Goal: Information Seeking & Learning: Learn about a topic

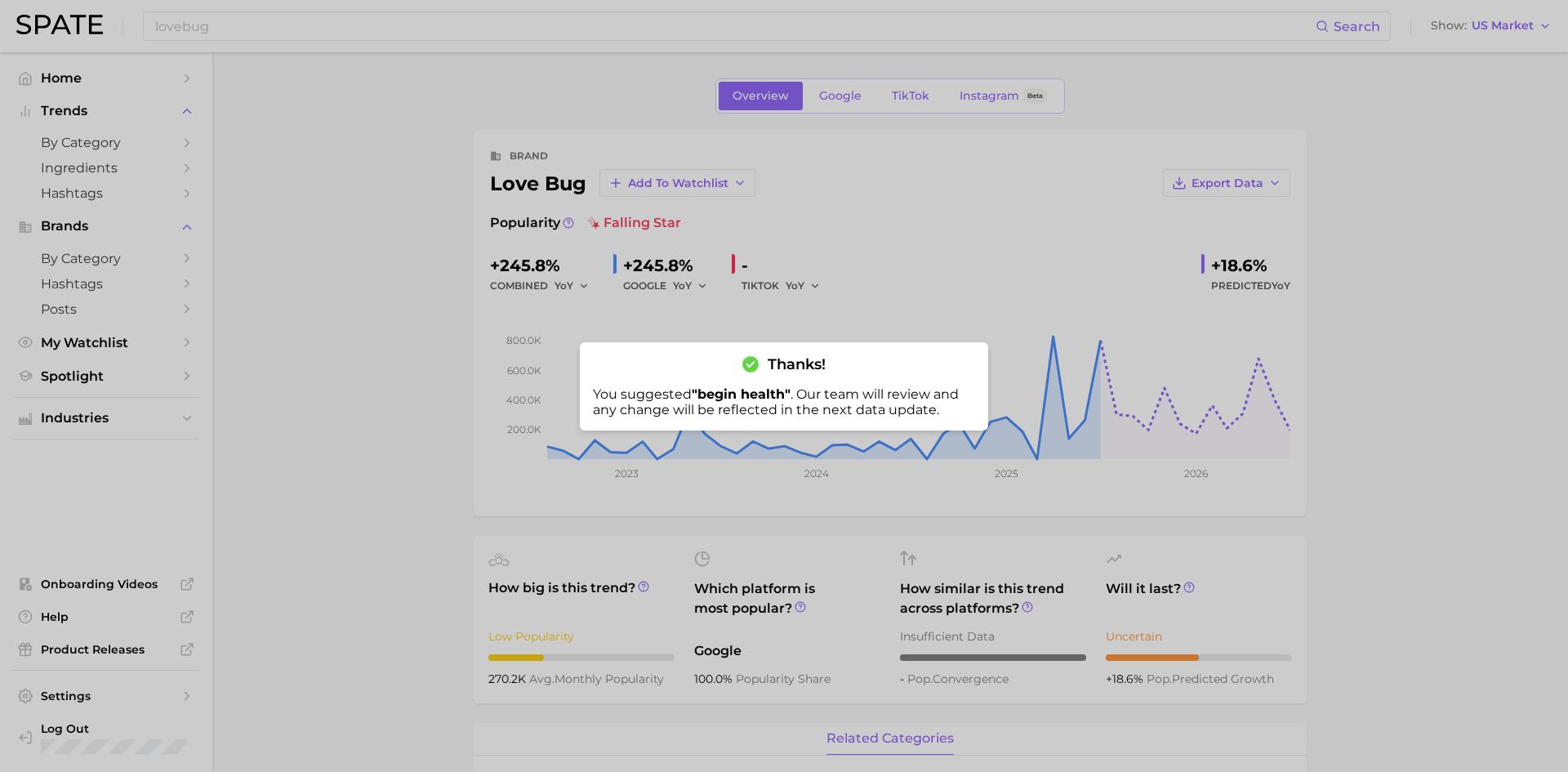
click at [311, 425] on div at bounding box center [784, 386] width 1568 height 772
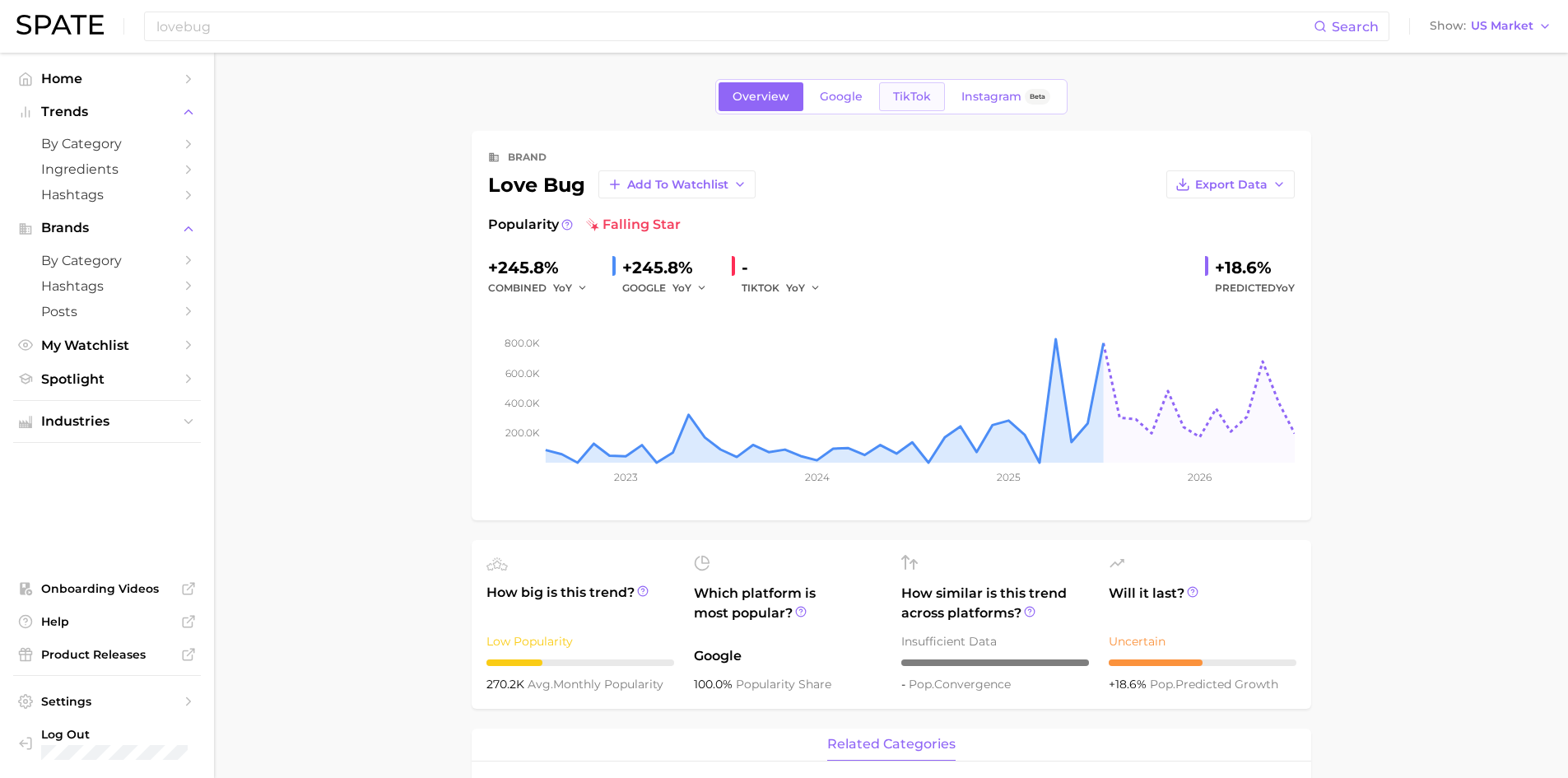
click at [908, 94] on span "TikTok" at bounding box center [912, 97] width 38 height 14
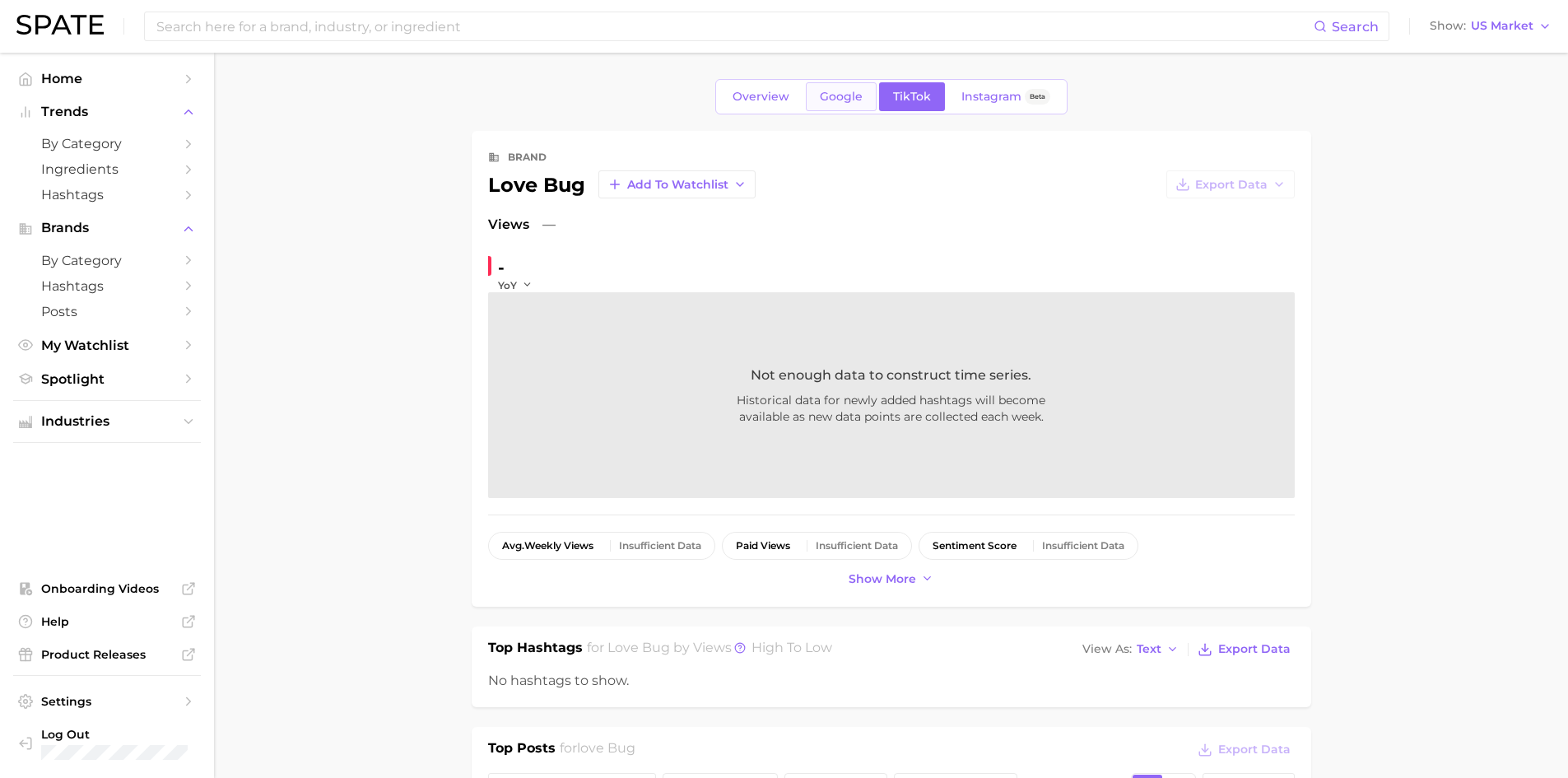
click at [842, 96] on span "Google" at bounding box center [841, 97] width 43 height 14
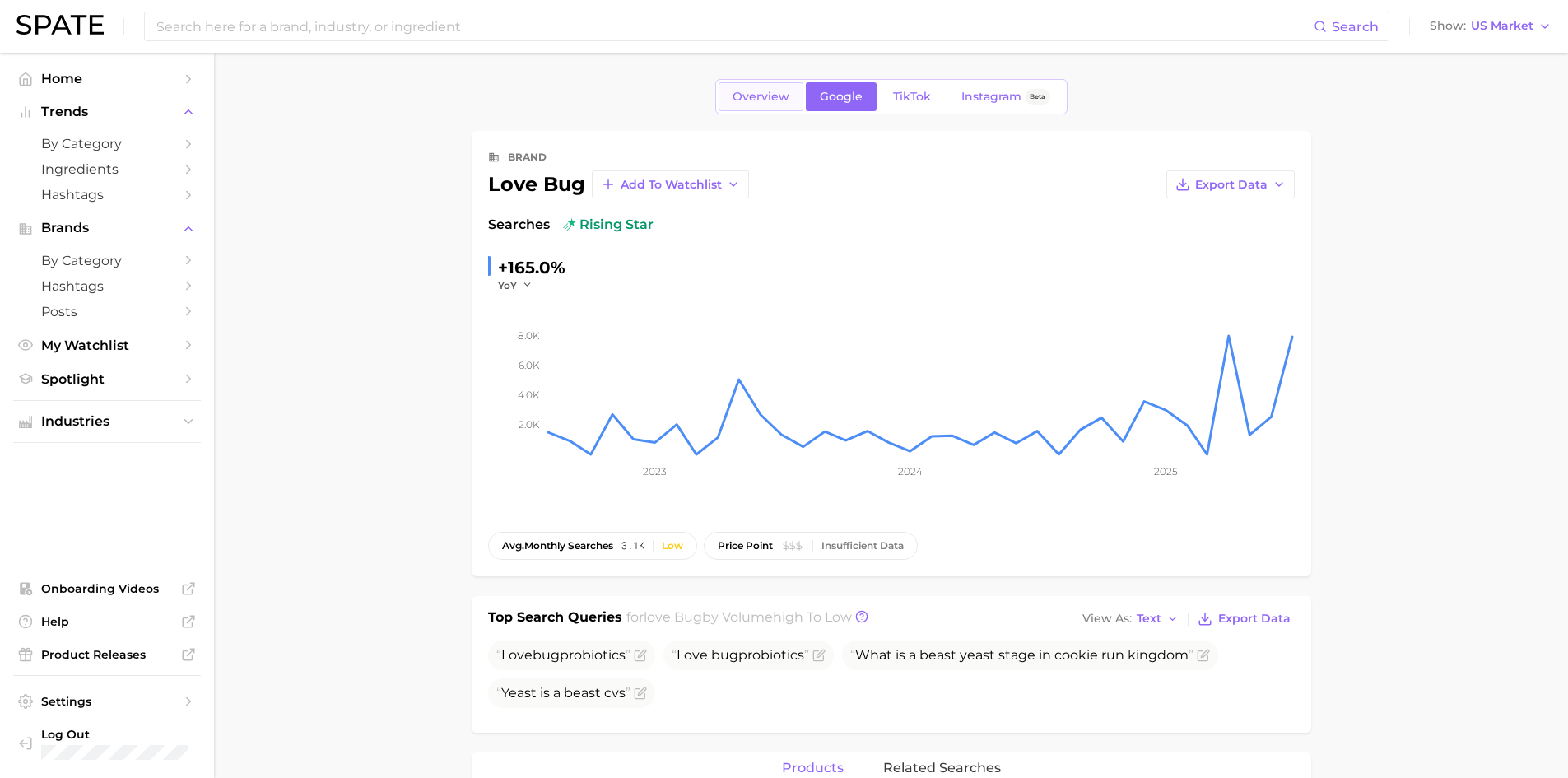
click at [758, 103] on span "Overview" at bounding box center [761, 97] width 56 height 14
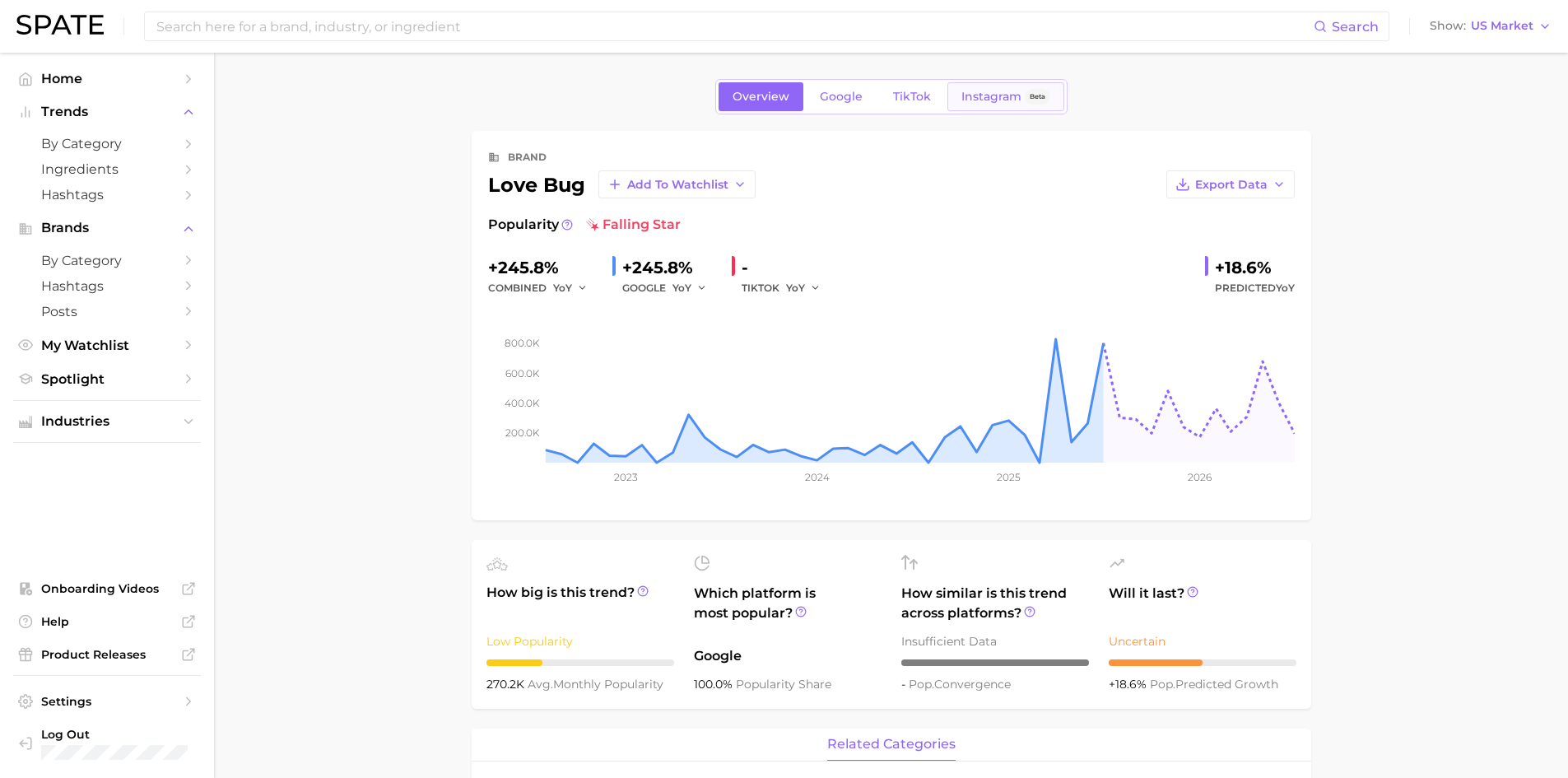
click at [991, 96] on span "Instagram" at bounding box center [991, 97] width 60 height 14
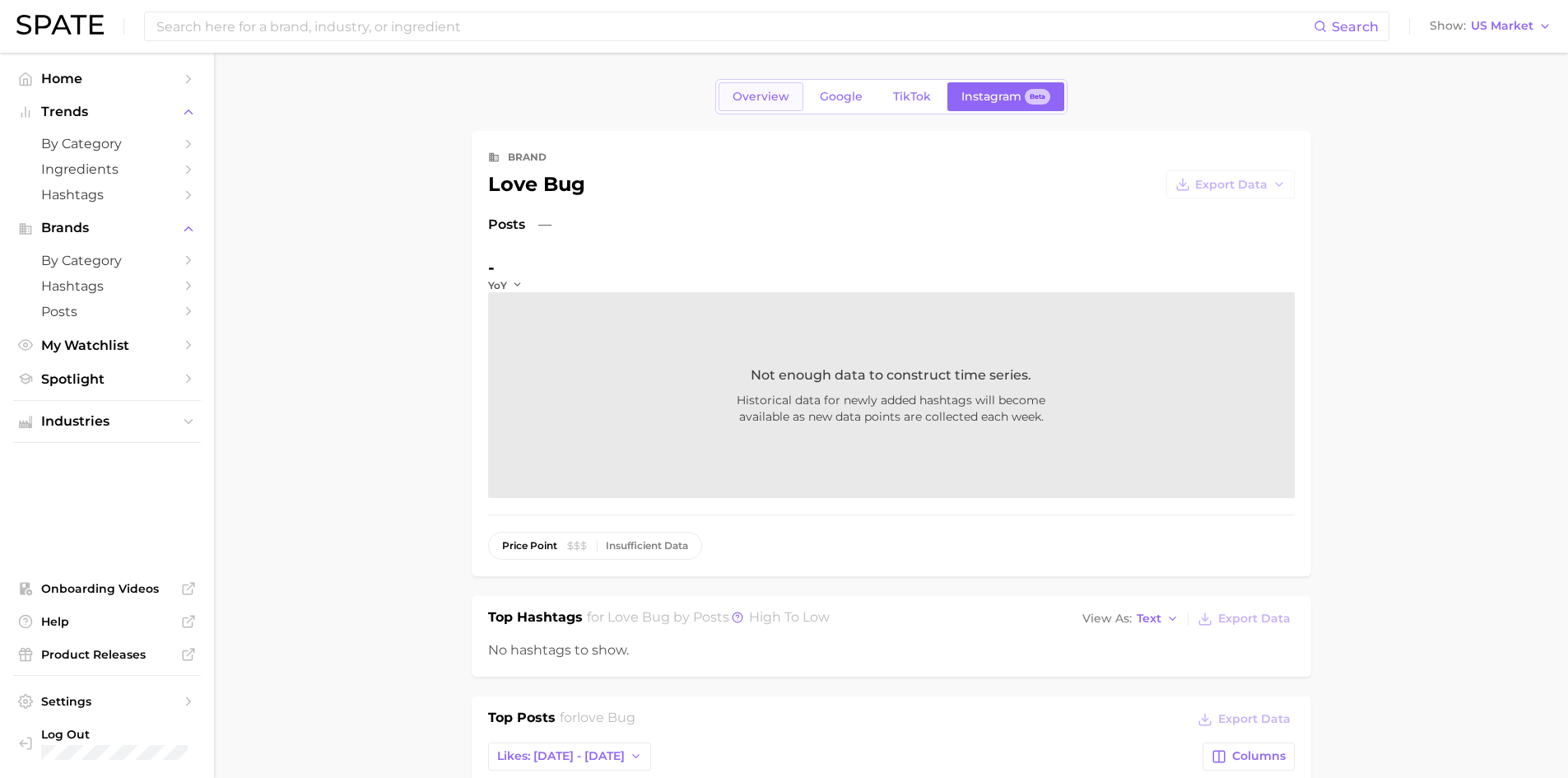
click at [780, 101] on span "Overview" at bounding box center [761, 97] width 56 height 14
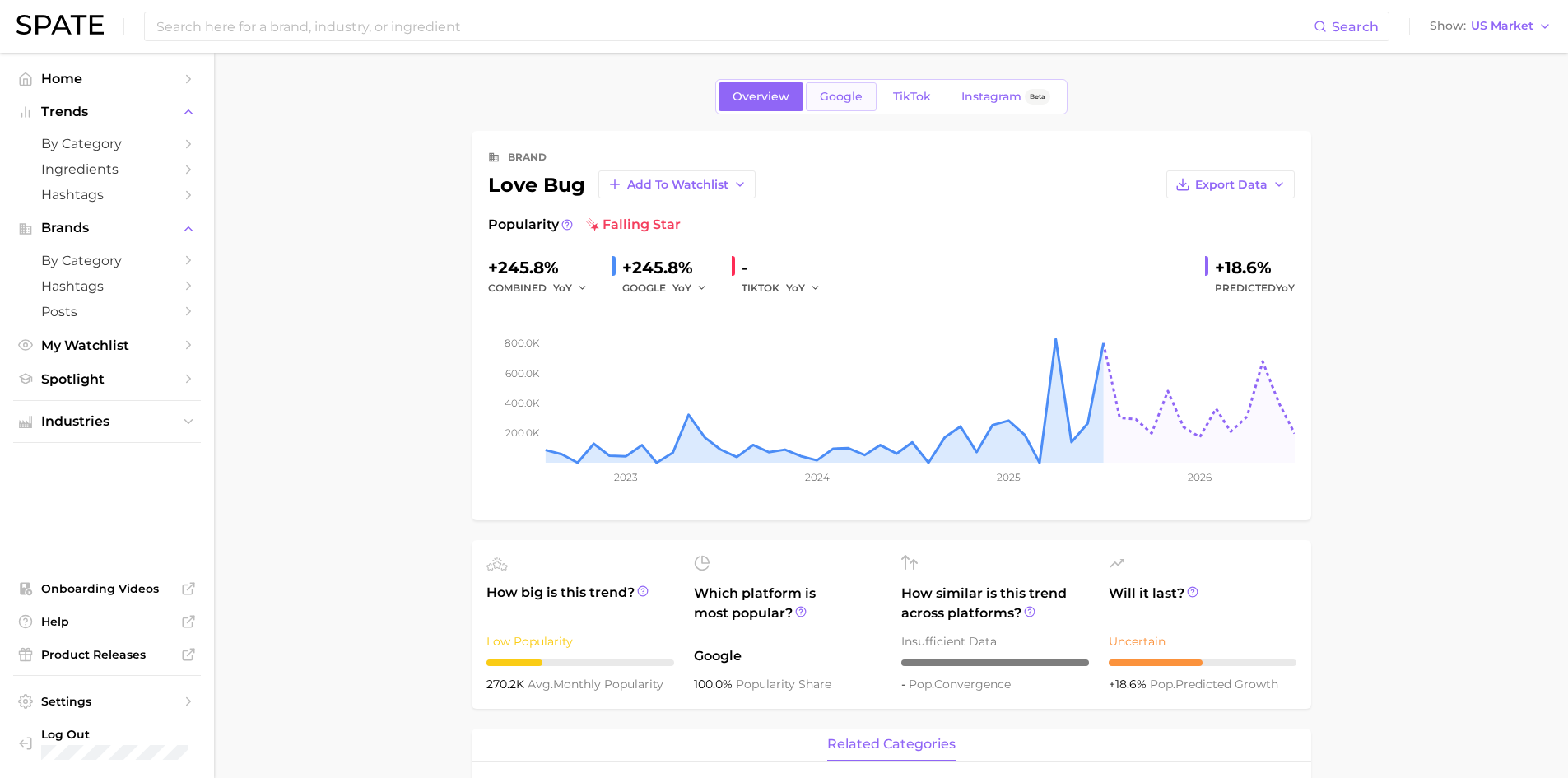
click at [826, 101] on span "Google" at bounding box center [841, 97] width 43 height 14
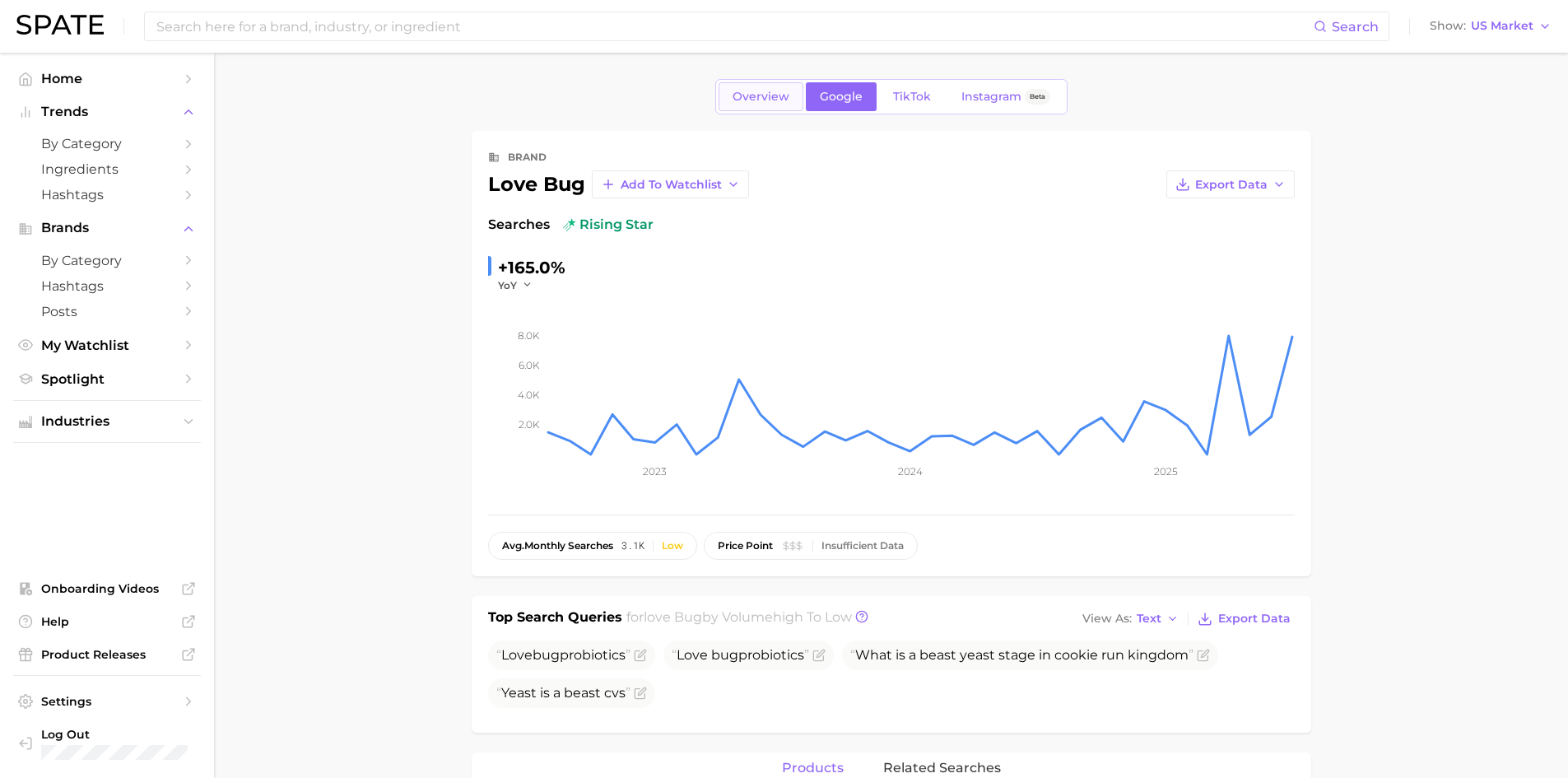
click at [767, 100] on span "Overview" at bounding box center [761, 97] width 56 height 14
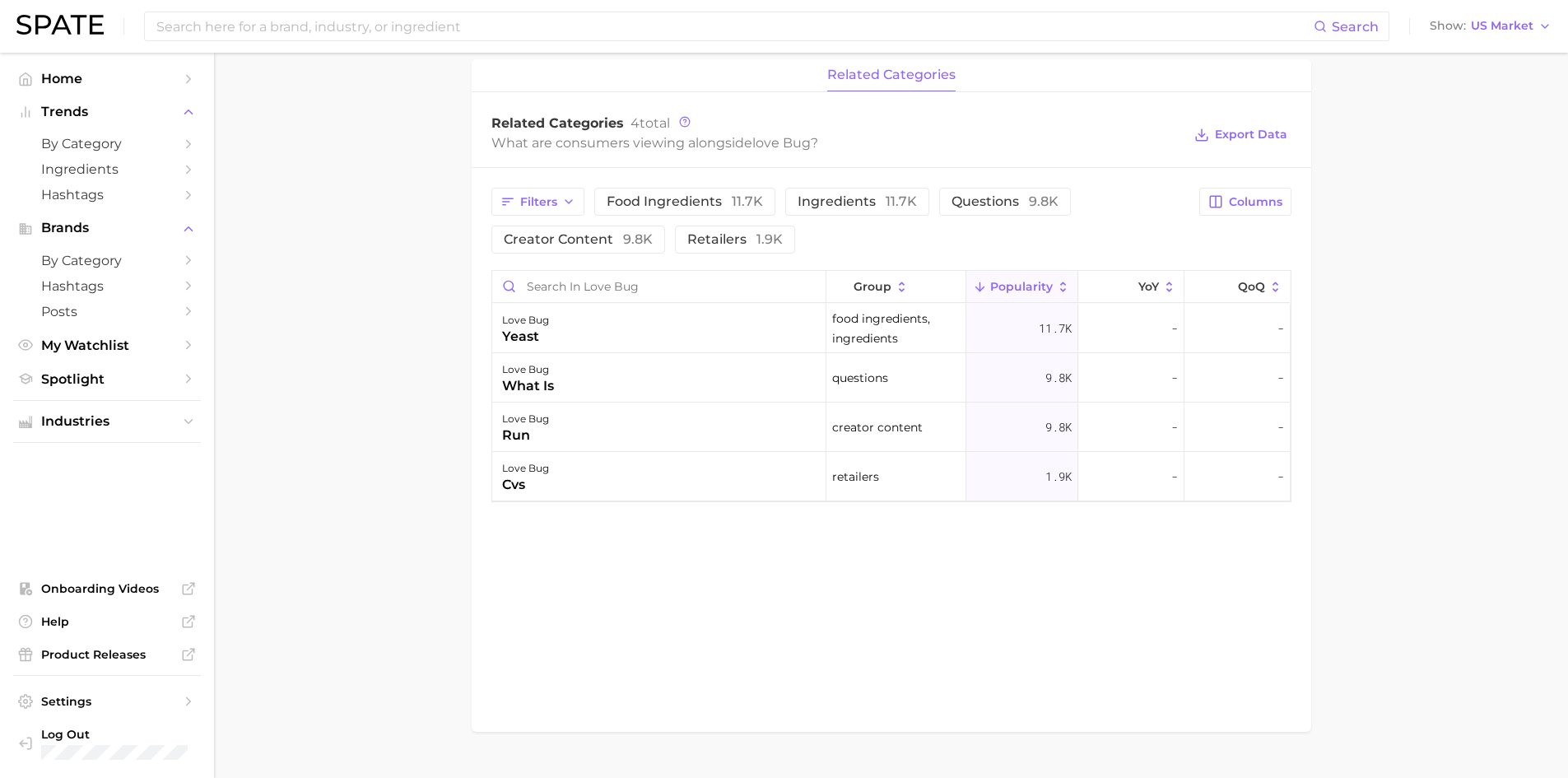
scroll to position [686, 0]
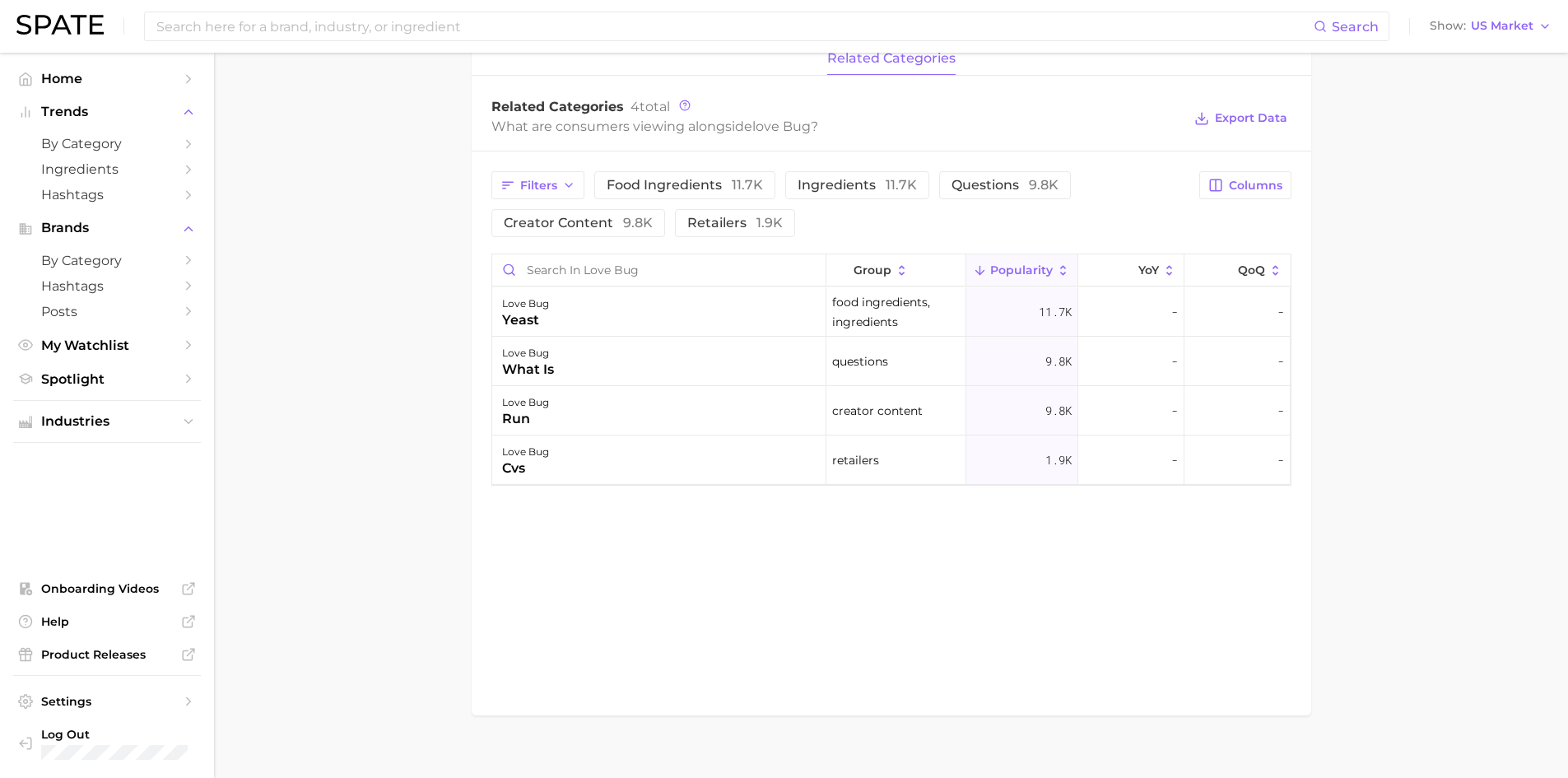
click at [1422, 351] on main "Overview Google TikTok Instagram Beta brand love bug Add to Watchlist Export Da…" at bounding box center [891, 82] width 1354 height 1431
click at [1447, 358] on main "Overview Google TikTok Instagram Beta brand love bug Add to Watchlist Export Da…" at bounding box center [891, 82] width 1354 height 1431
click at [1467, 355] on main "Overview Google TikTok Instagram Beta brand love bug Add to Watchlist Export Da…" at bounding box center [891, 82] width 1354 height 1431
click at [1491, 438] on main "Overview Google TikTok Instagram Beta brand love bug Add to Watchlist Export Da…" at bounding box center [891, 82] width 1354 height 1431
click at [1434, 420] on main "Overview Google TikTok Instagram Beta brand love bug Add to Watchlist Export Da…" at bounding box center [891, 82] width 1354 height 1431
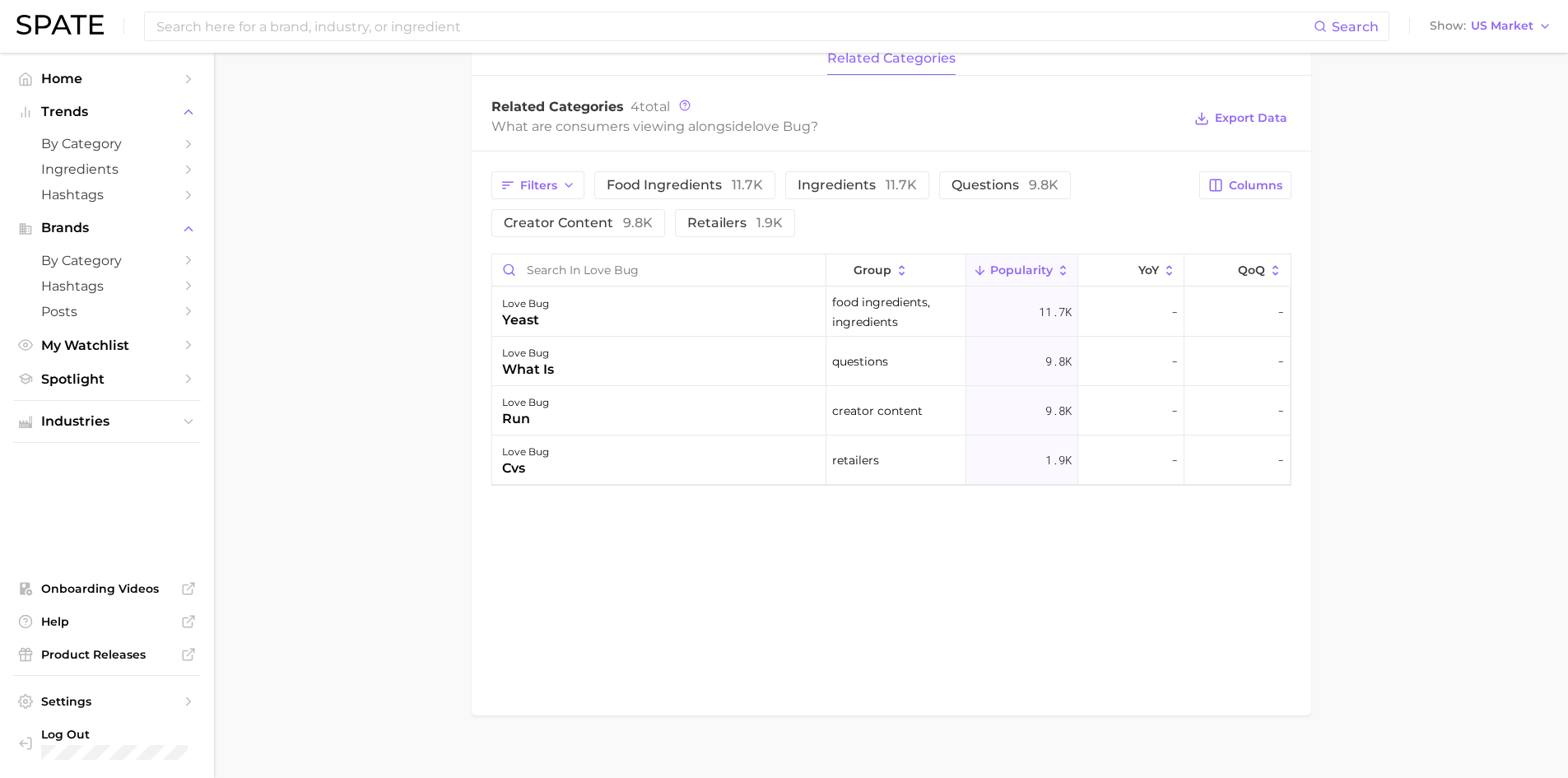
click at [1343, 348] on main "Overview Google TikTok Instagram Beta brand love bug Add to Watchlist Export Da…" at bounding box center [891, 82] width 1354 height 1431
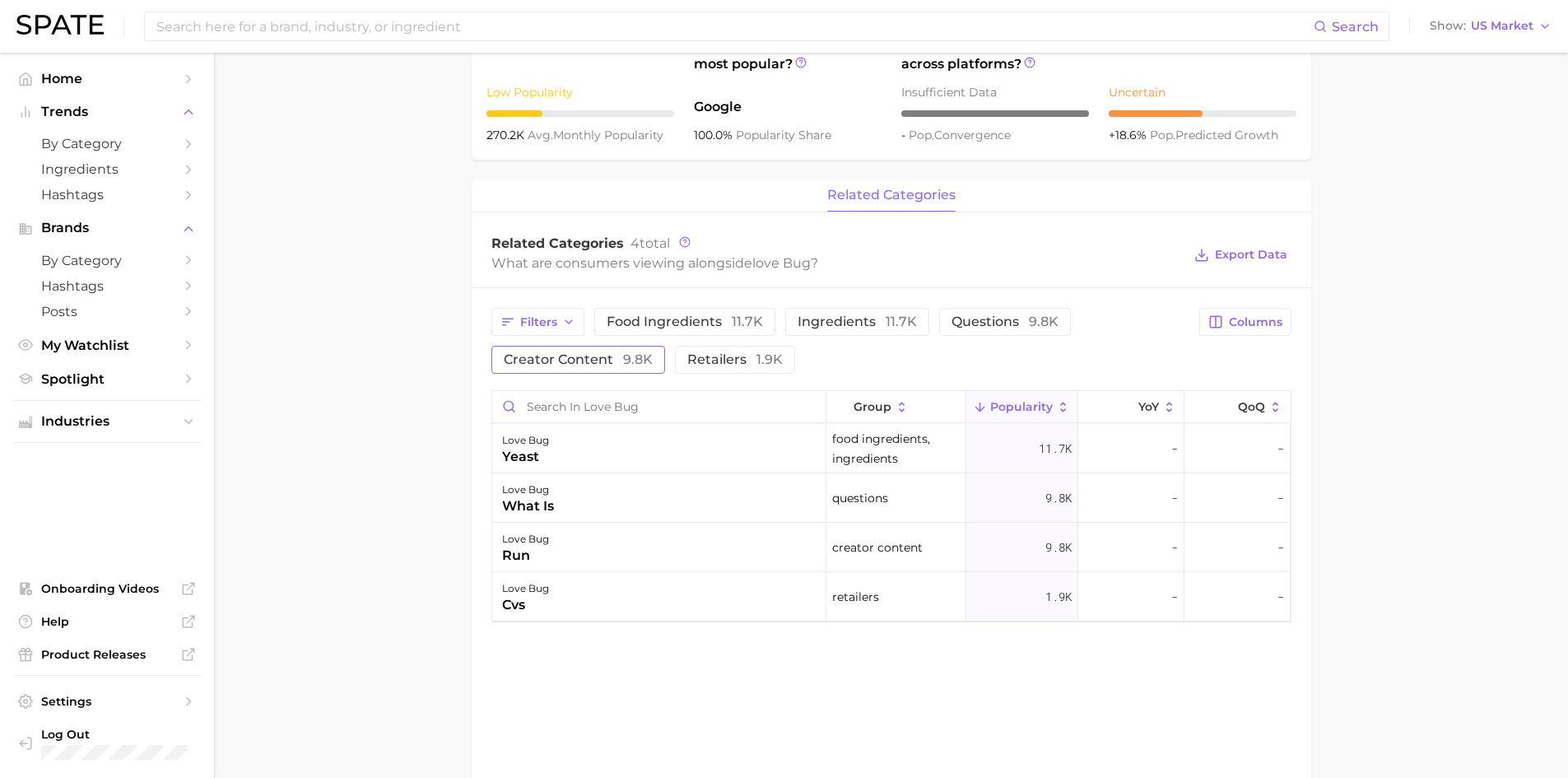
click at [623, 356] on span "9.8k" at bounding box center [638, 360] width 30 height 16
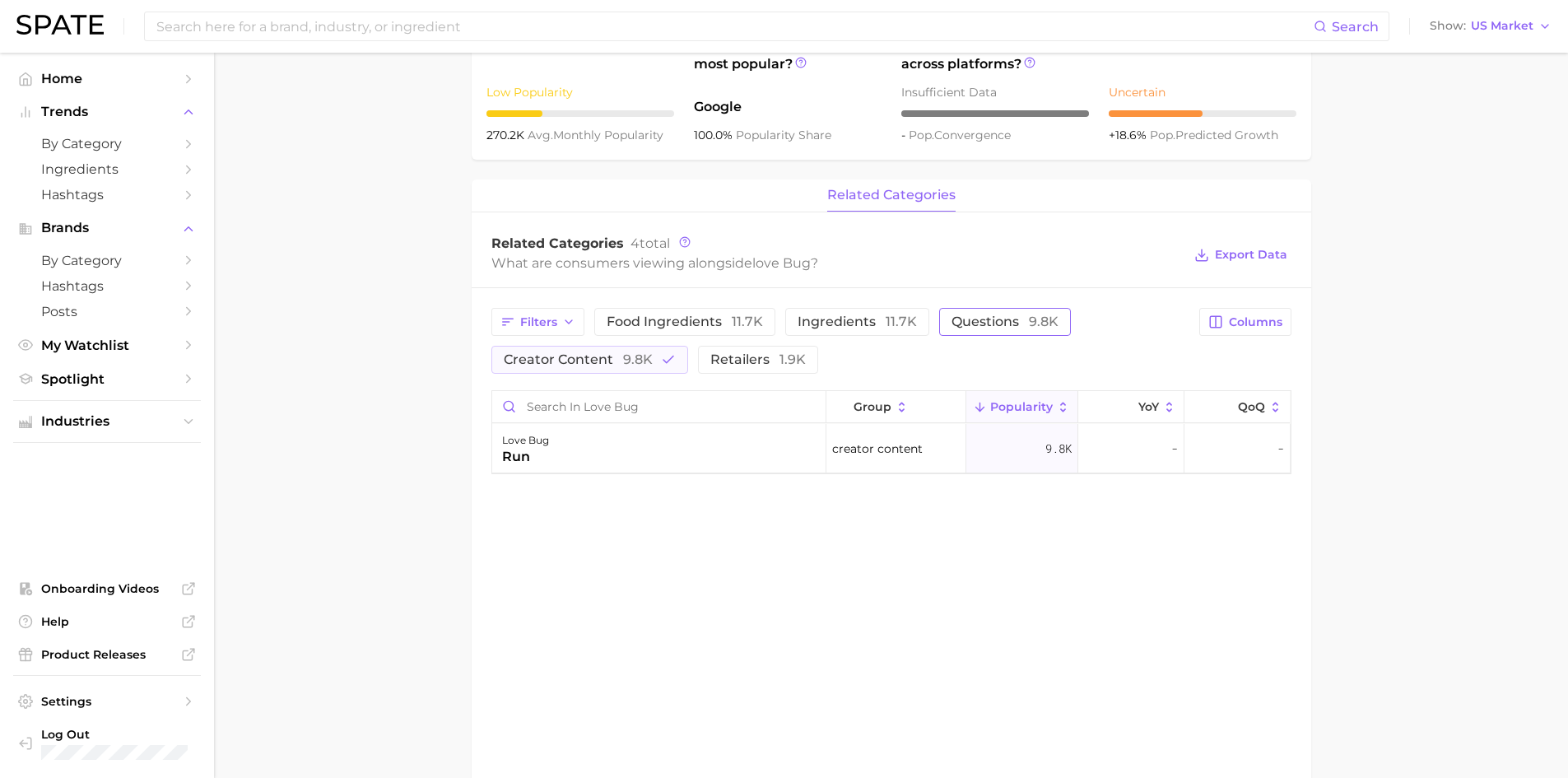
click at [968, 322] on span "questions 9.8k" at bounding box center [1004, 321] width 107 height 13
click at [569, 495] on div "love bug run" at bounding box center [659, 498] width 334 height 49
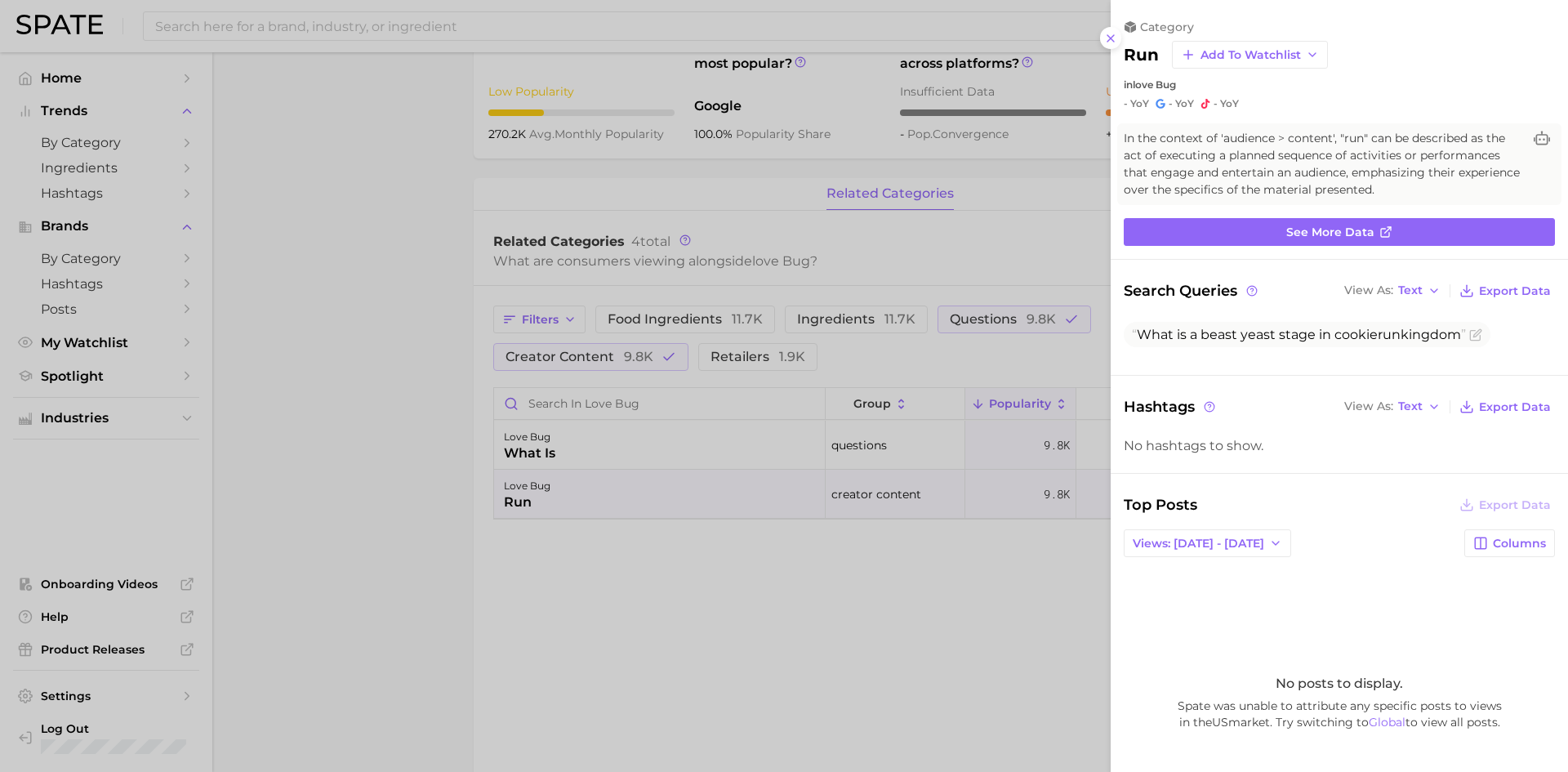
drag, startPoint x: 290, startPoint y: 247, endPoint x: 258, endPoint y: 247, distance: 32.0
click at [290, 247] on div at bounding box center [784, 386] width 1568 height 772
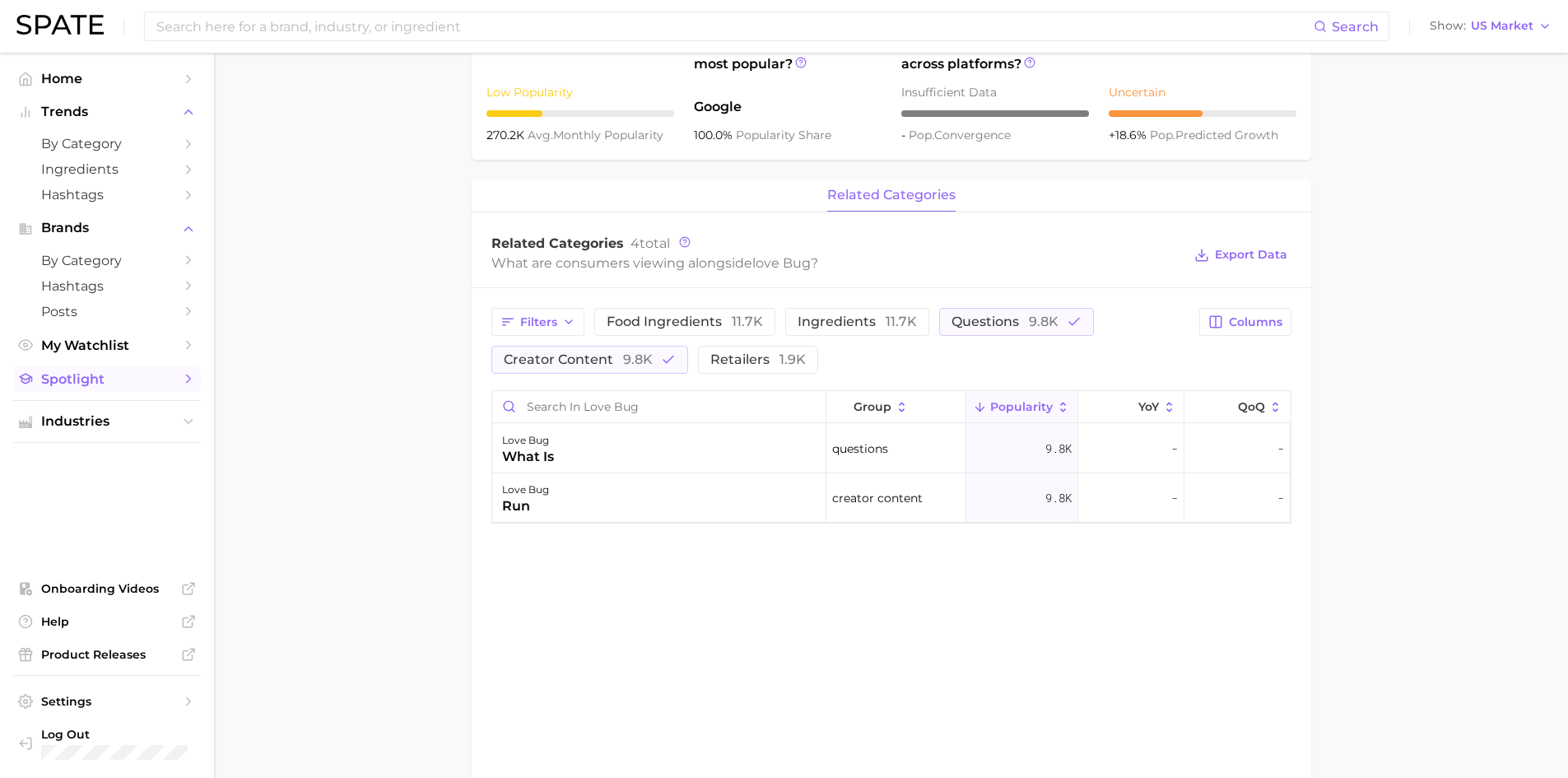
click at [79, 378] on span "Spotlight" at bounding box center [107, 379] width 131 height 16
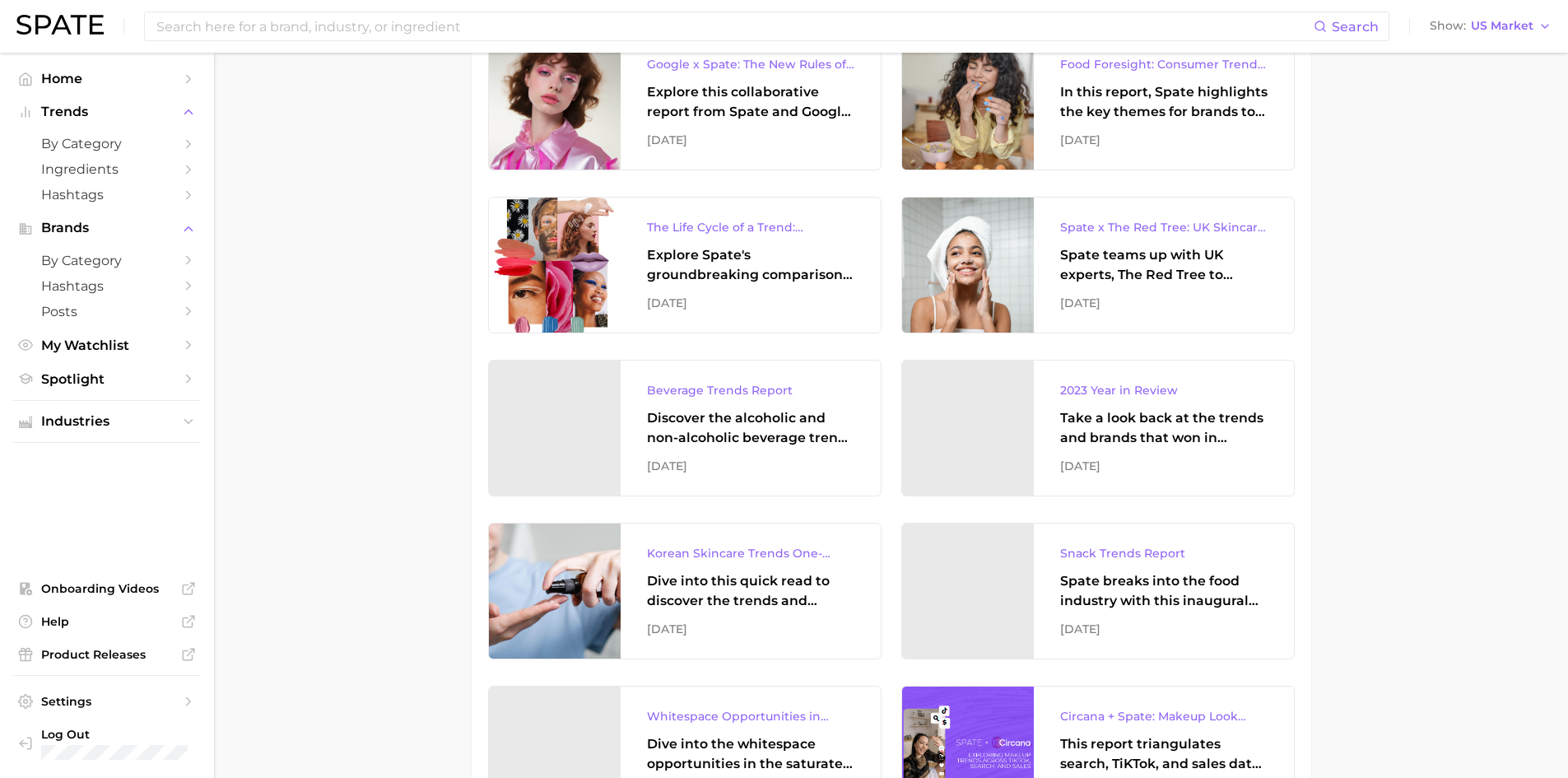
scroll to position [3156, 0]
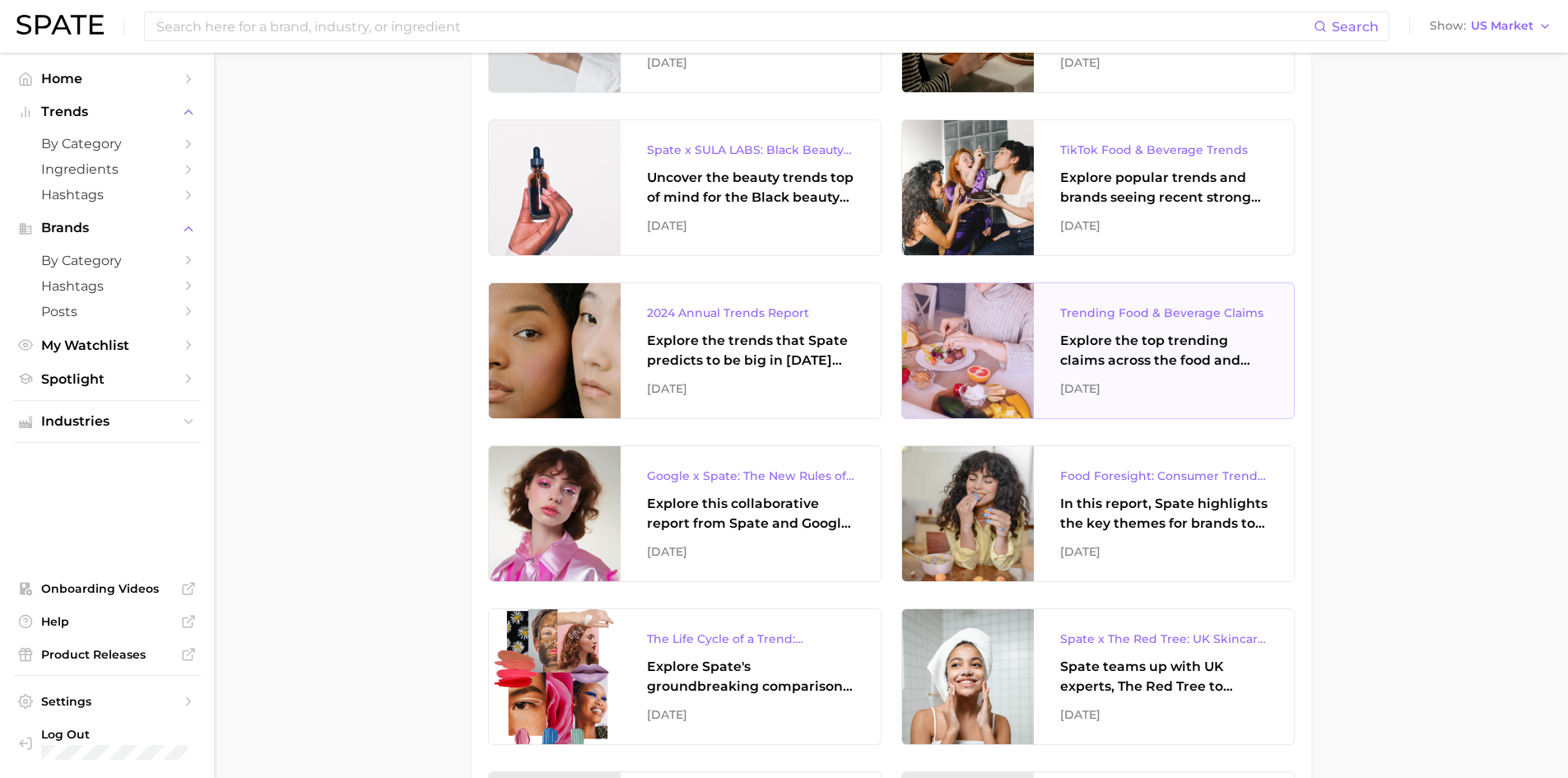
click at [1279, 406] on div "Trending Food & Beverage Claims Explore the top trending claims across the food…" at bounding box center [1163, 350] width 260 height 135
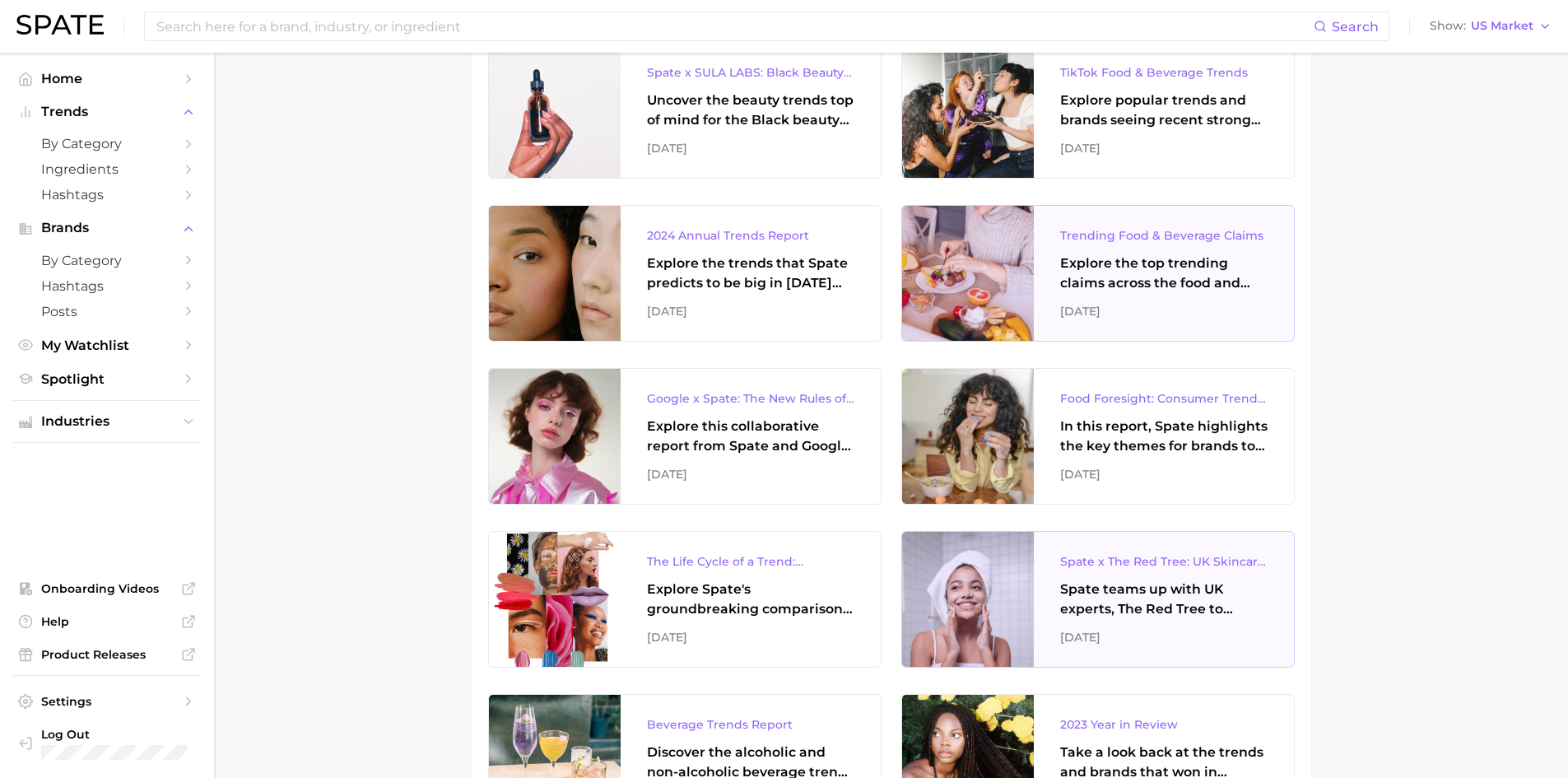
scroll to position [3430, 0]
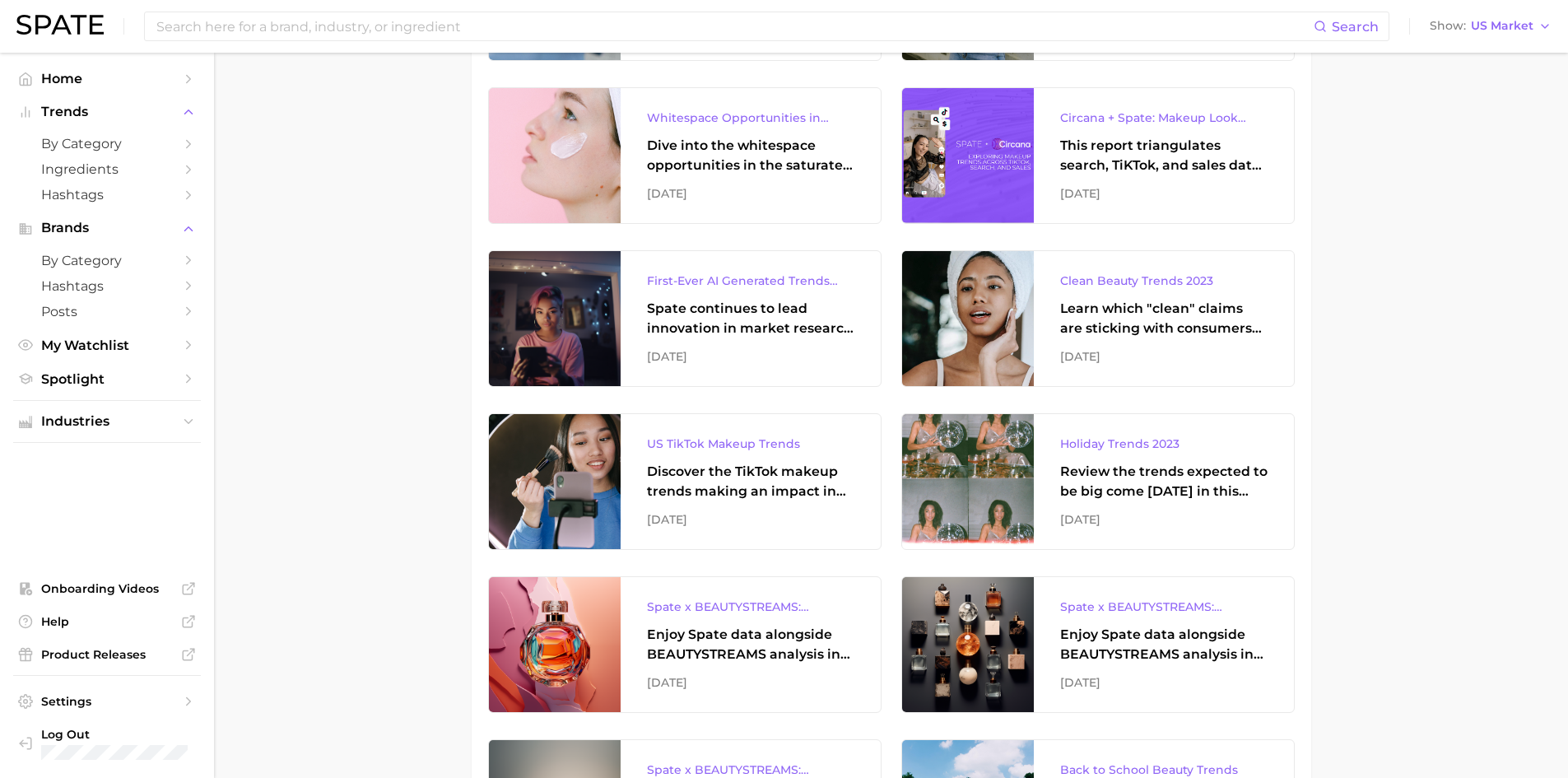
scroll to position [4254, 0]
